Goal: Transaction & Acquisition: Purchase product/service

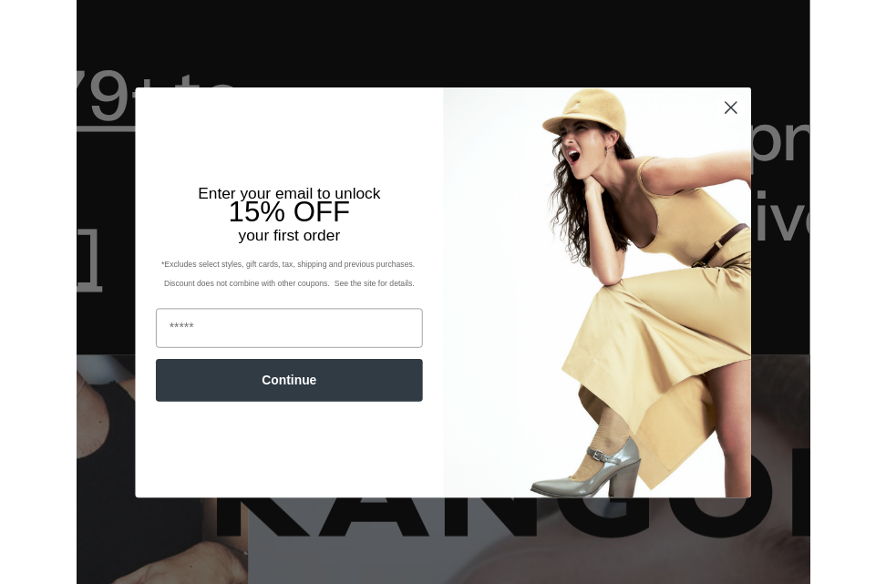
scroll to position [0, 376]
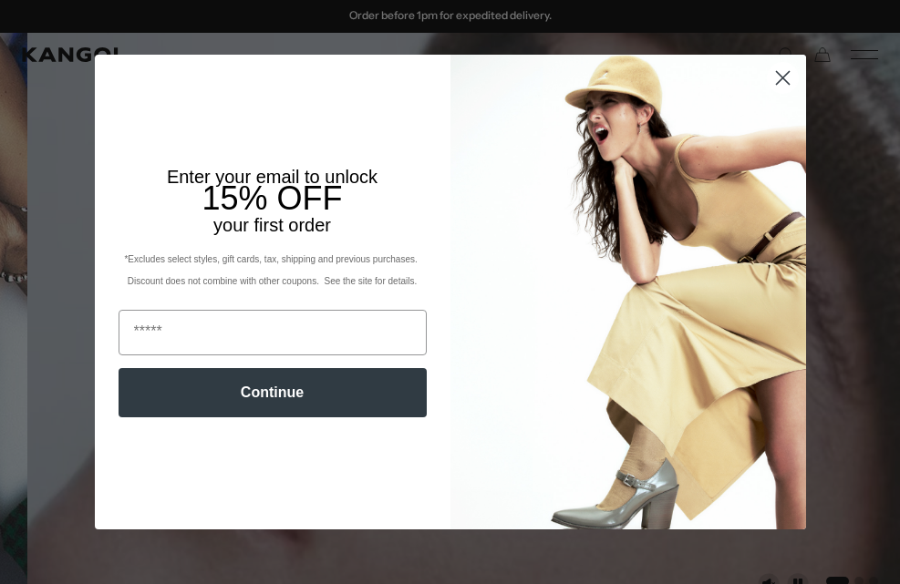
click at [116, 77] on circle "Close dialog" at bounding box center [782, 78] width 30 height 30
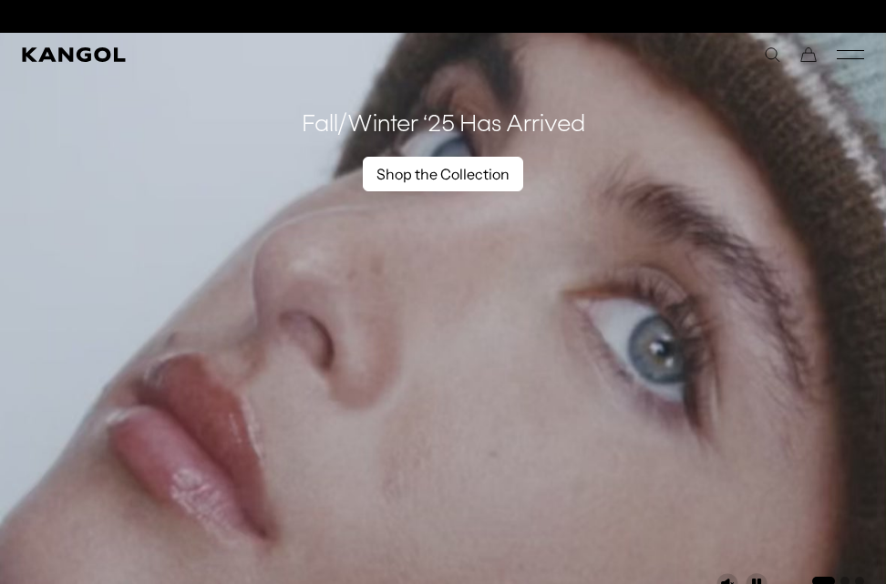
scroll to position [0, 0]
click at [116, 92] on link "Shop the Collection" at bounding box center [443, 174] width 160 height 35
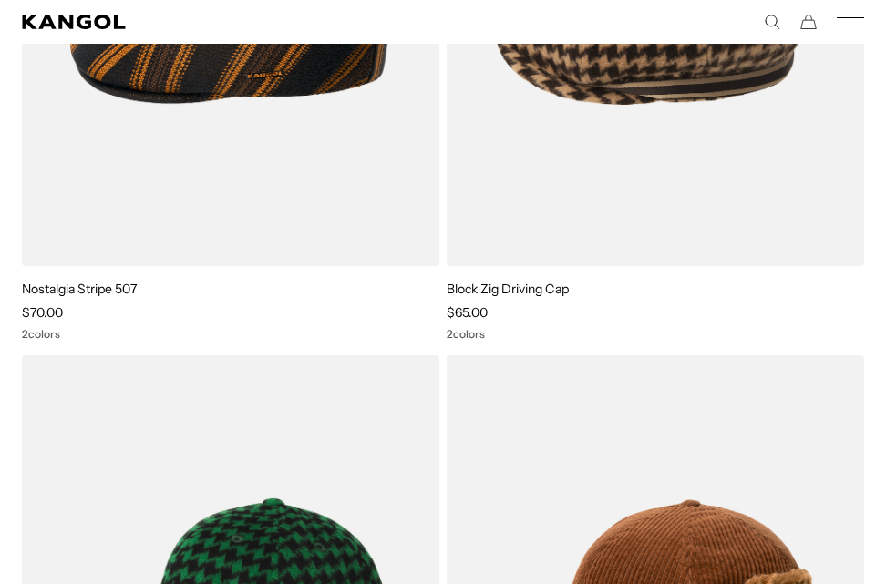
scroll to position [496, 0]
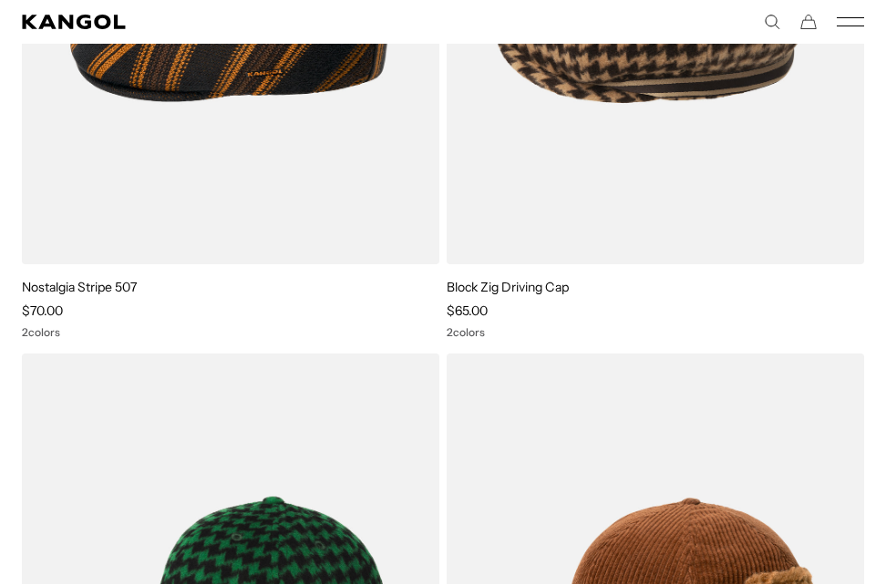
click at [0, 0] on img at bounding box center [0, 0] width 0 height 0
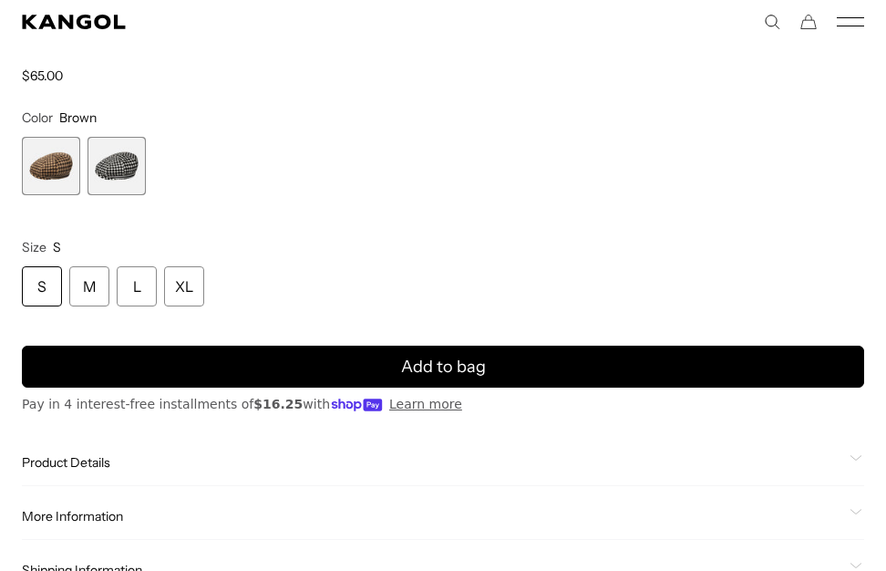
scroll to position [1368, 0]
